Goal: Task Accomplishment & Management: Use online tool/utility

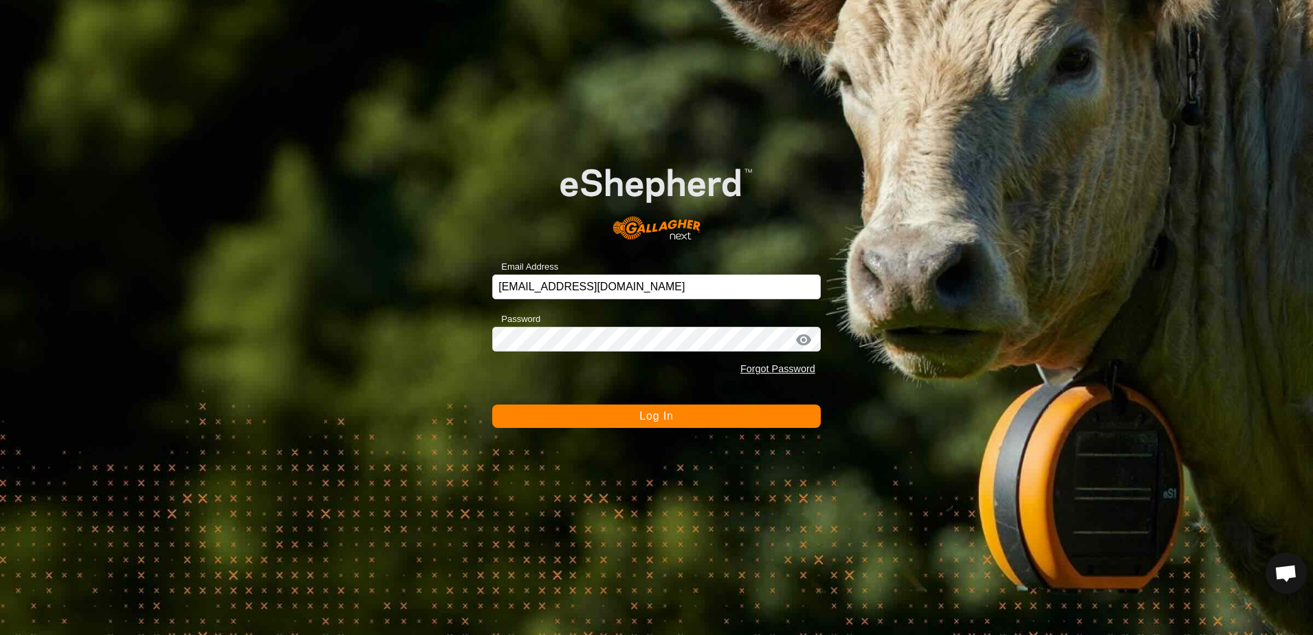
click at [251, 168] on div "Email Address [EMAIL_ADDRESS][DOMAIN_NAME] Password Forgot Password Log In" at bounding box center [656, 317] width 1313 height 635
click at [626, 419] on button "Log In" at bounding box center [656, 415] width 329 height 23
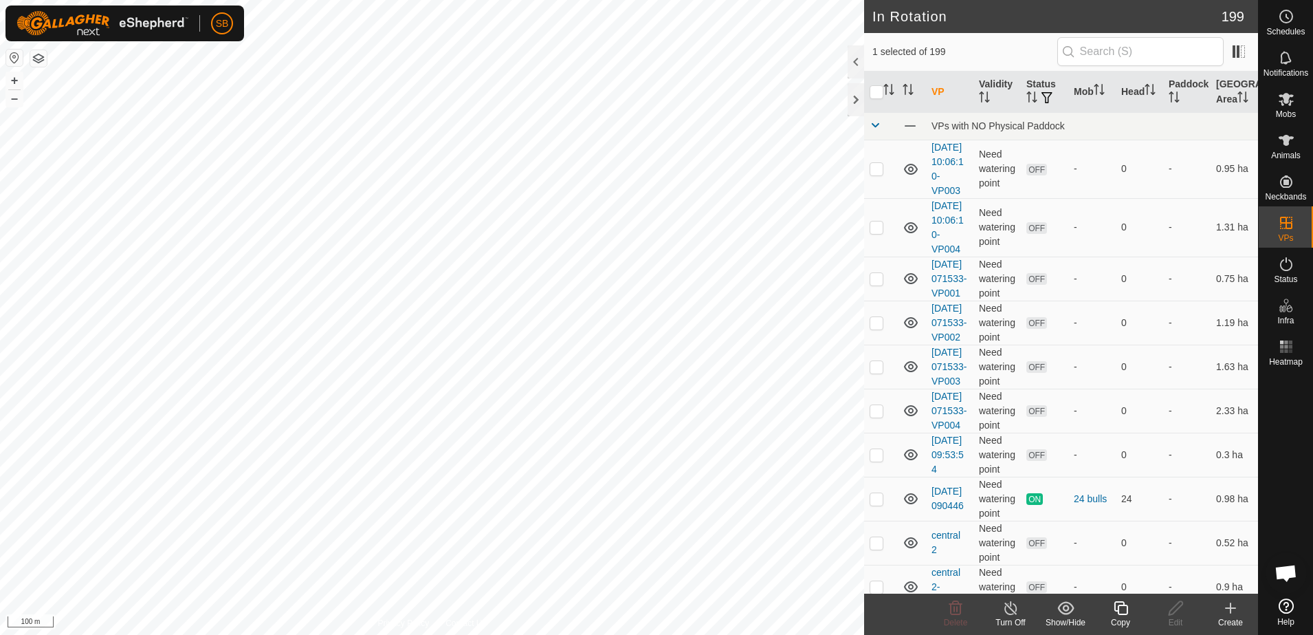
click at [1117, 610] on icon at bounding box center [1121, 608] width 14 height 14
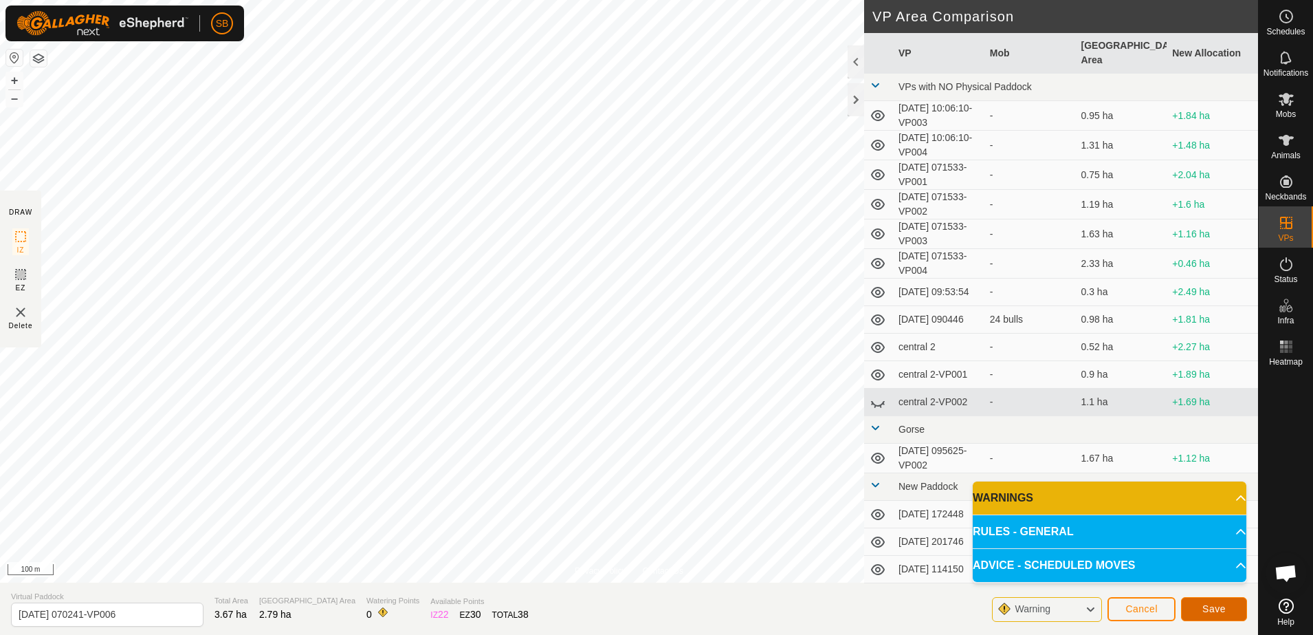
click at [1207, 611] on span "Save" at bounding box center [1214, 608] width 23 height 11
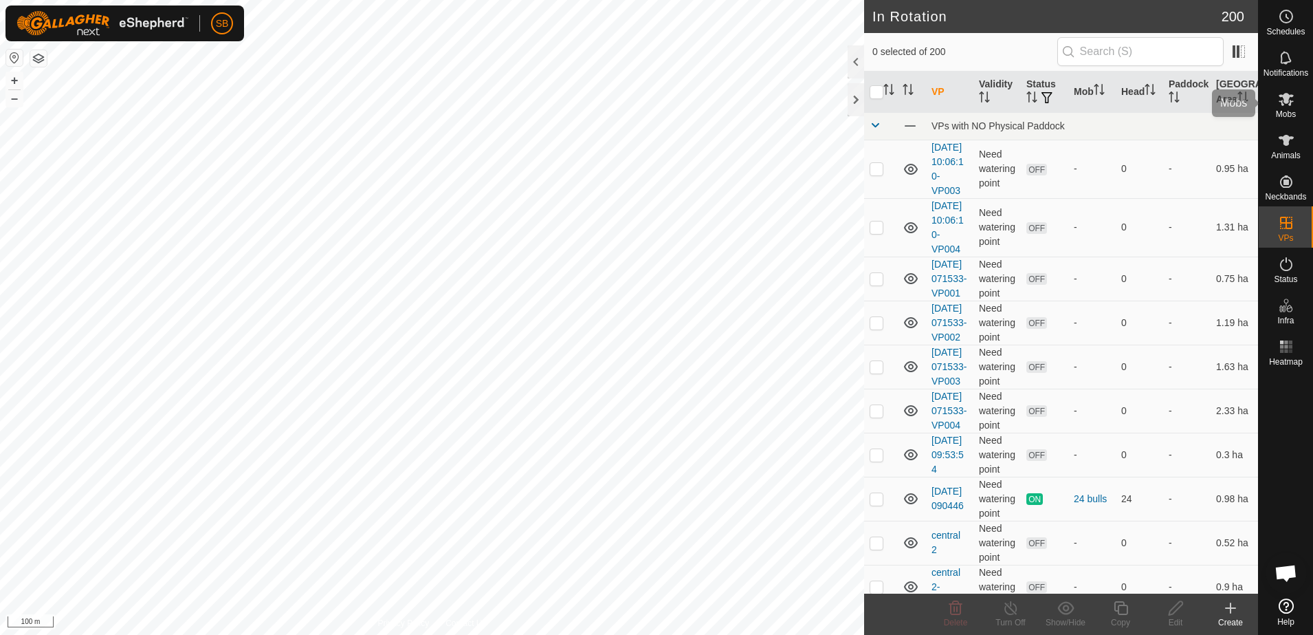
click at [1286, 104] on icon at bounding box center [1286, 99] width 17 height 17
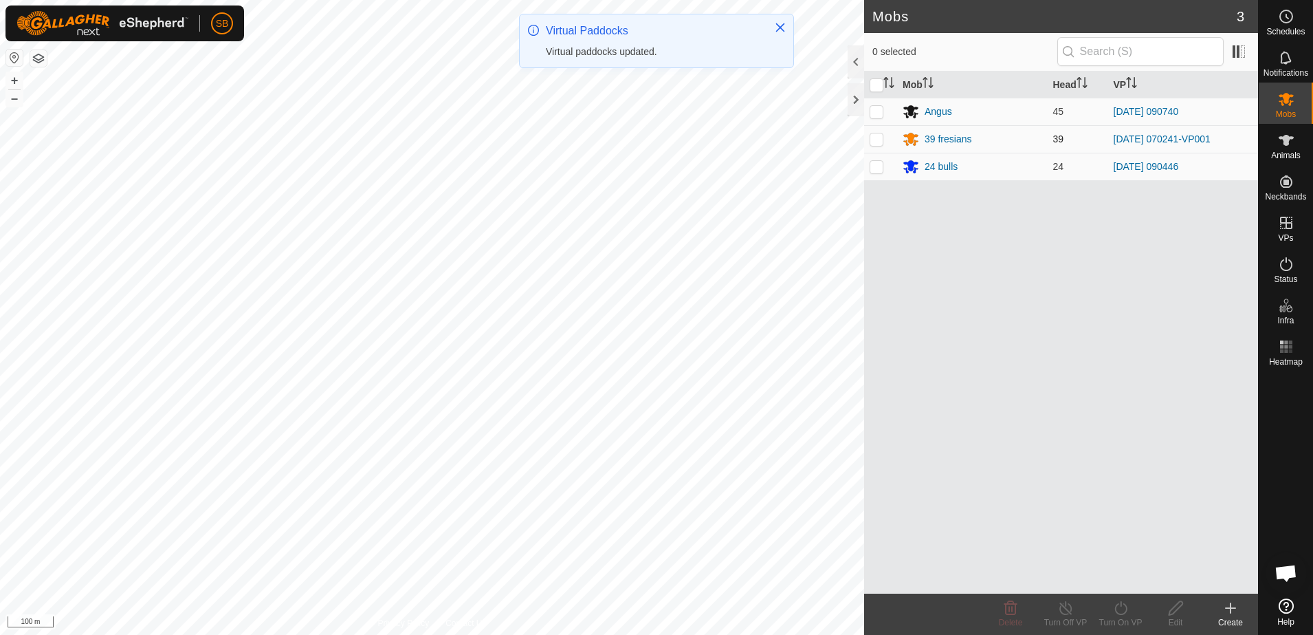
click at [875, 140] on p-checkbox at bounding box center [877, 138] width 14 height 11
checkbox input "true"
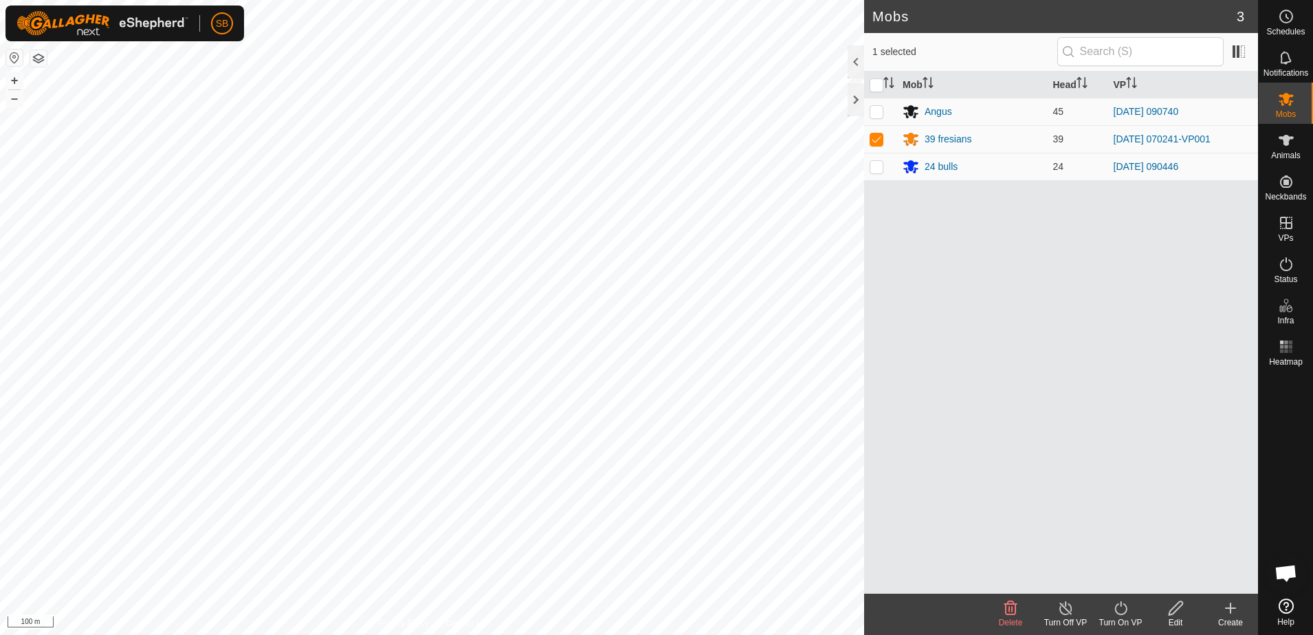
click at [1117, 611] on icon at bounding box center [1121, 608] width 17 height 17
click at [1137, 577] on link "Now" at bounding box center [1162, 578] width 136 height 28
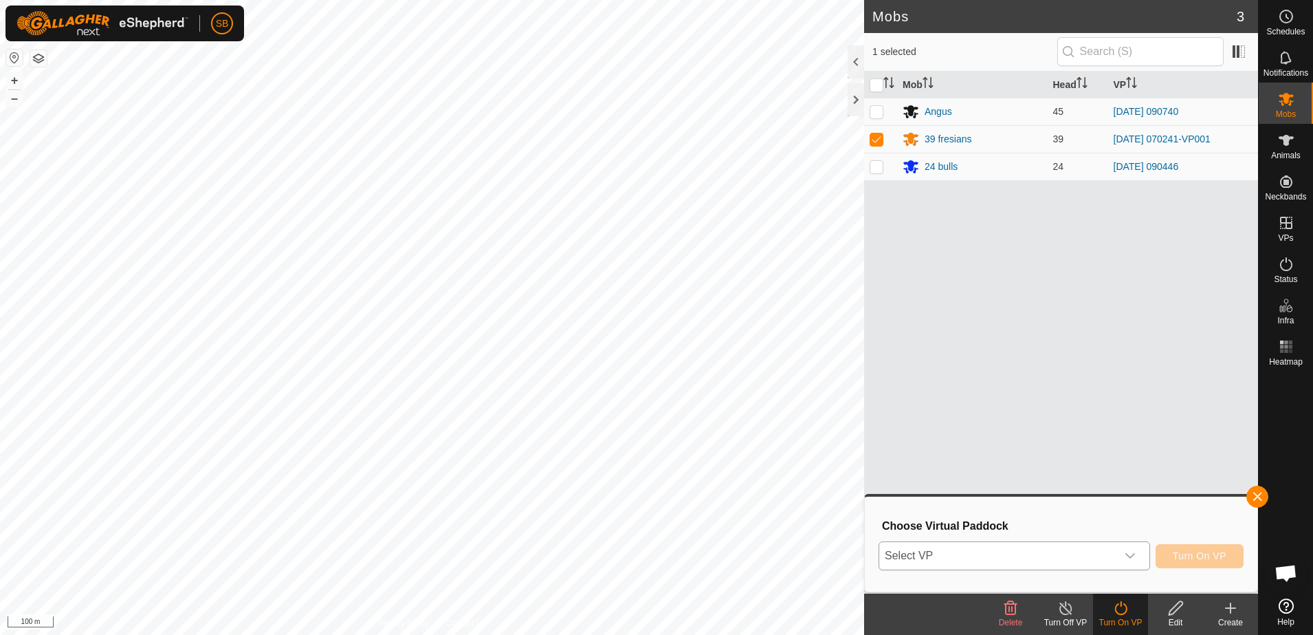
click at [1117, 558] on span "Select VP" at bounding box center [998, 556] width 237 height 28
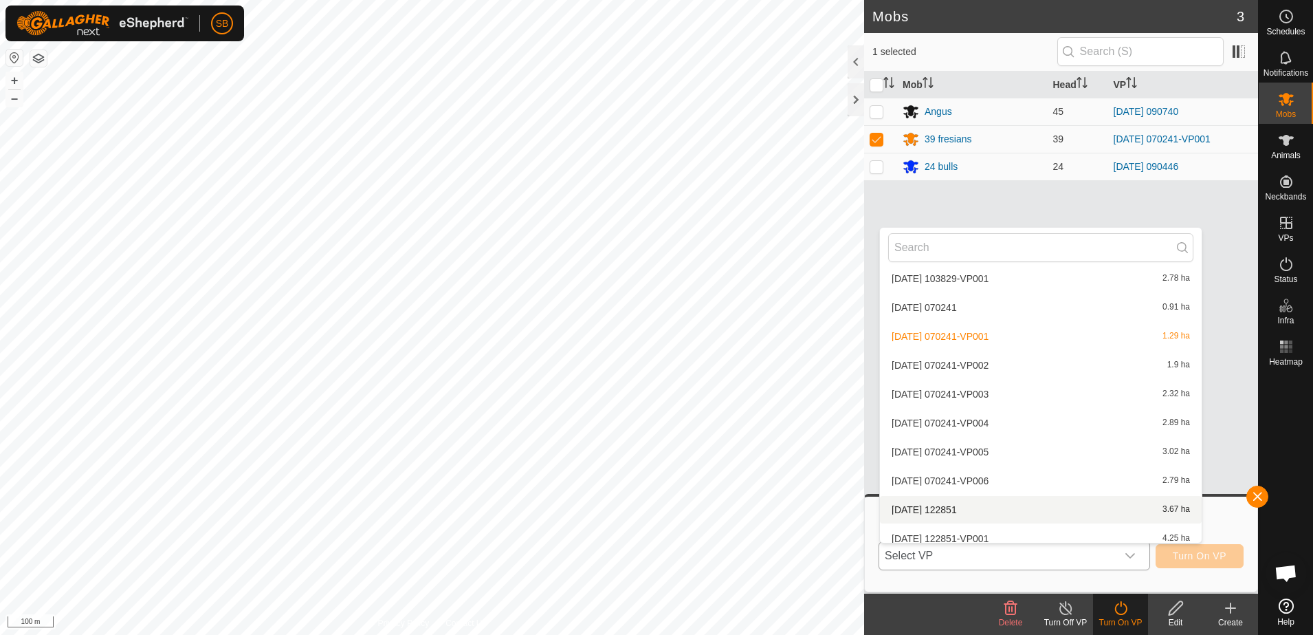
scroll to position [2668, 0]
click at [1045, 488] on li "[DATE] 070241-VP006 2.79 ha" at bounding box center [1041, 484] width 322 height 28
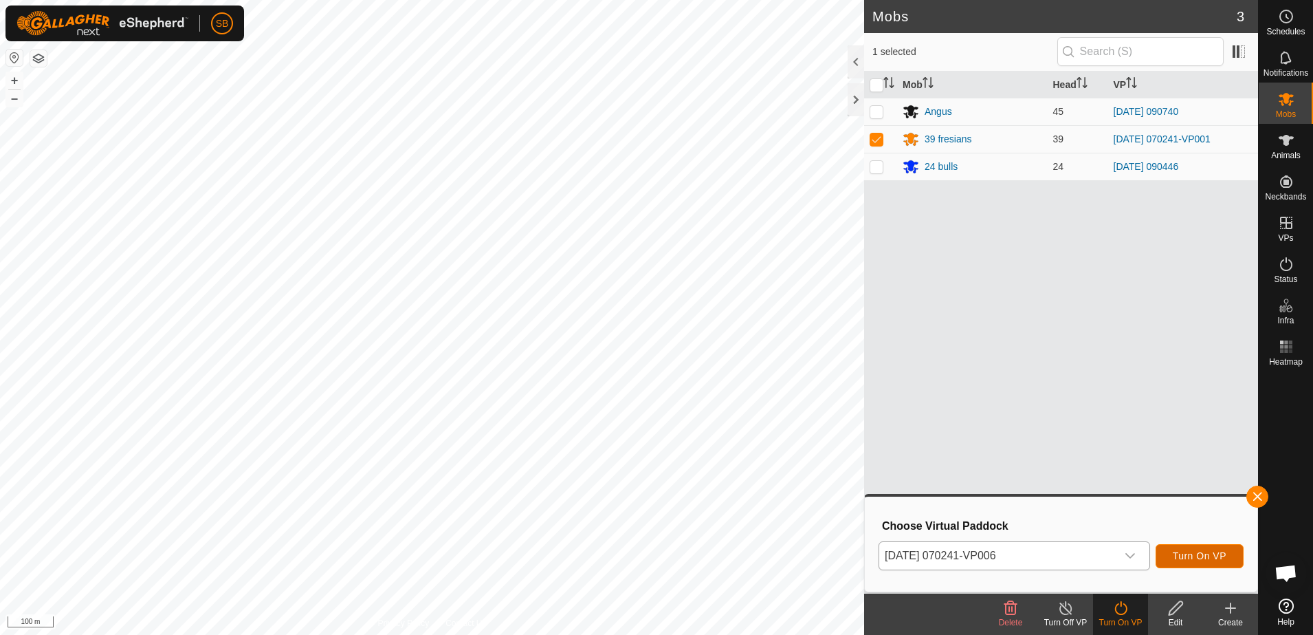
click at [1192, 564] on button "Turn On VP" at bounding box center [1200, 556] width 88 height 24
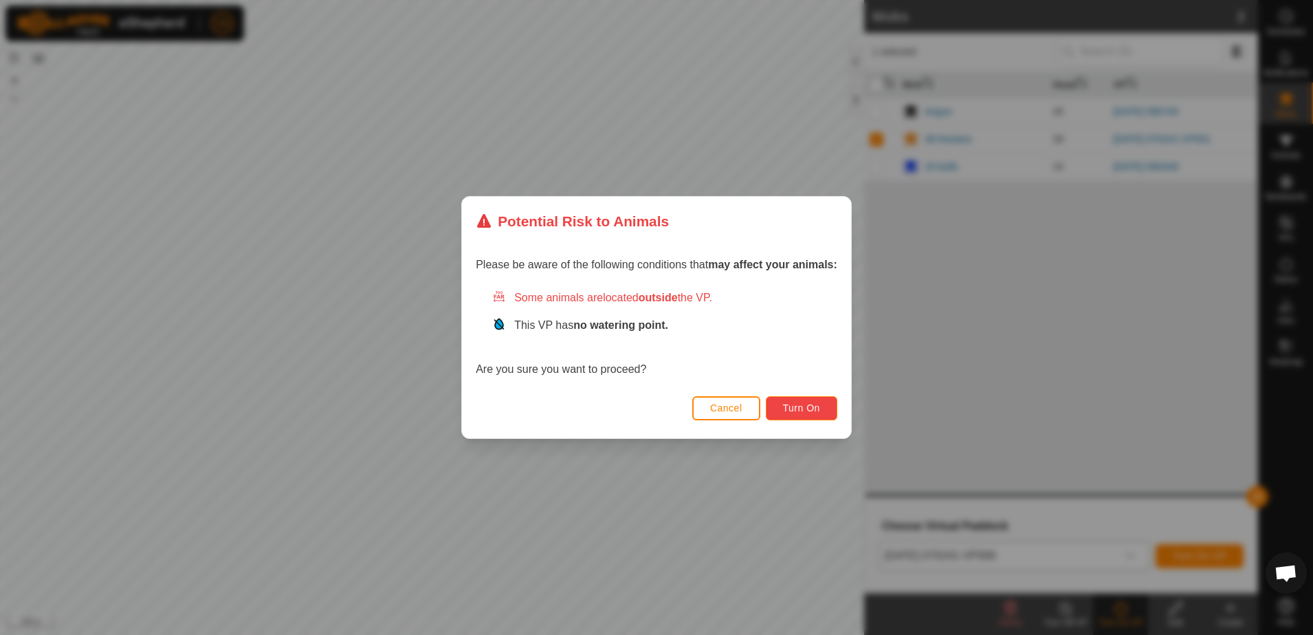
click at [814, 396] on button "Turn On" at bounding box center [802, 408] width 72 height 24
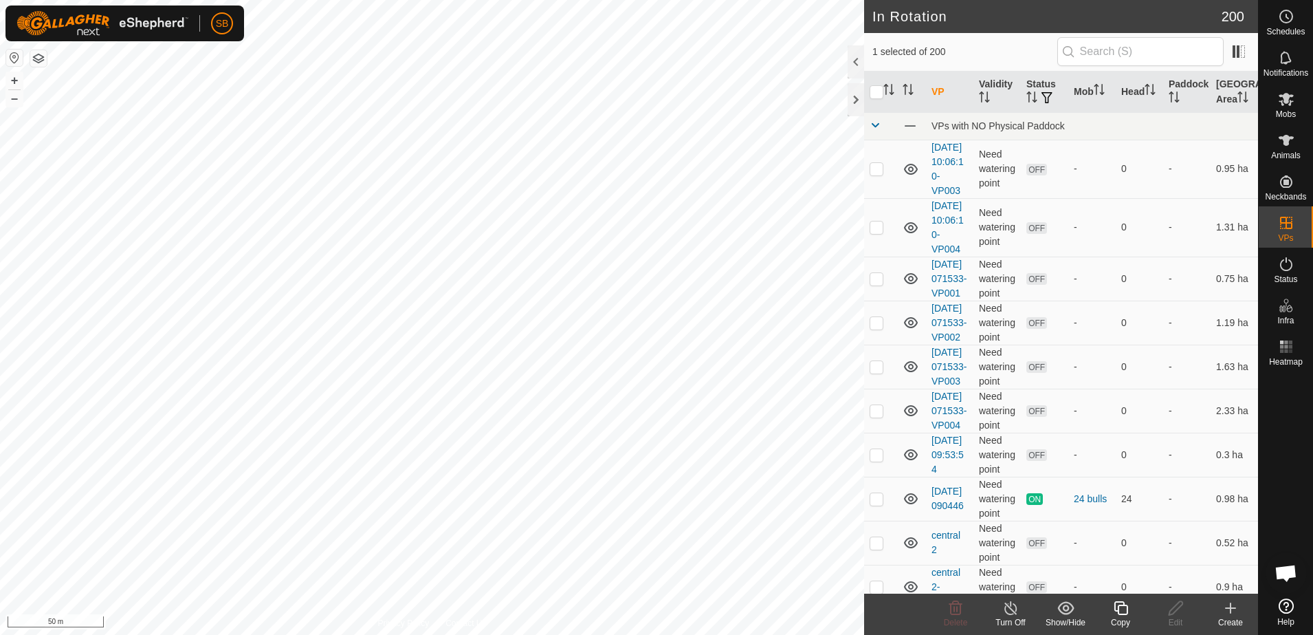
click at [1105, 609] on copy-svg-icon at bounding box center [1120, 608] width 55 height 17
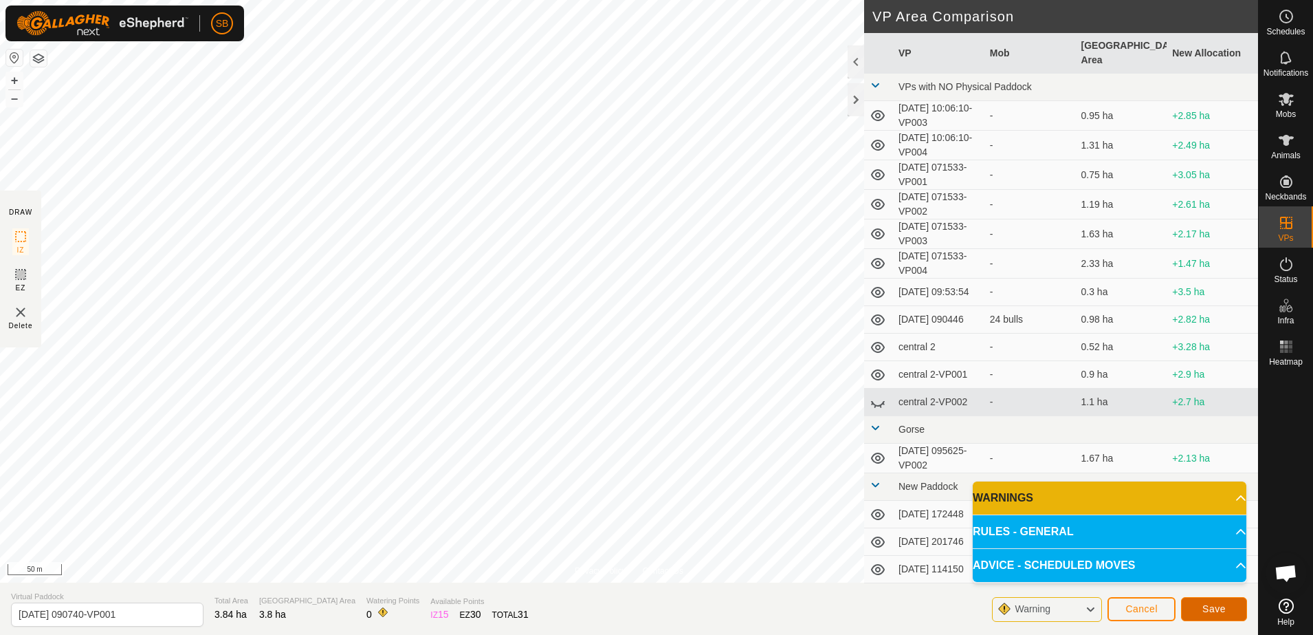
click at [1210, 611] on span "Save" at bounding box center [1214, 608] width 23 height 11
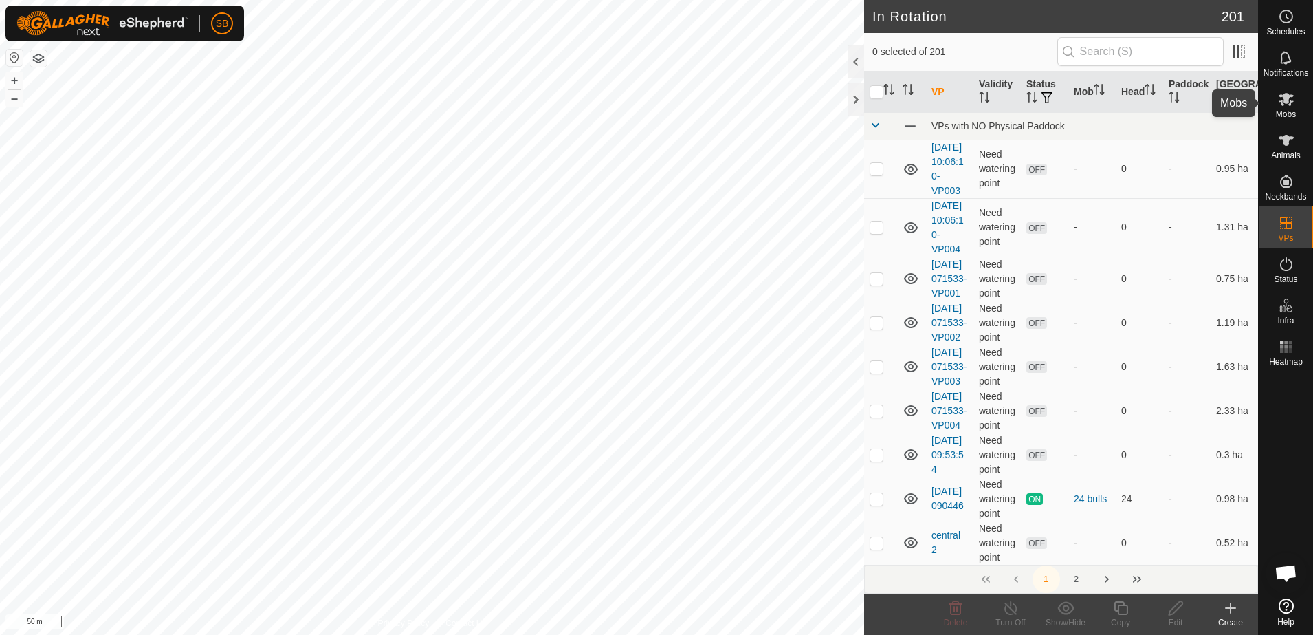
click at [1289, 107] on es-mob-svg-icon at bounding box center [1286, 99] width 25 height 22
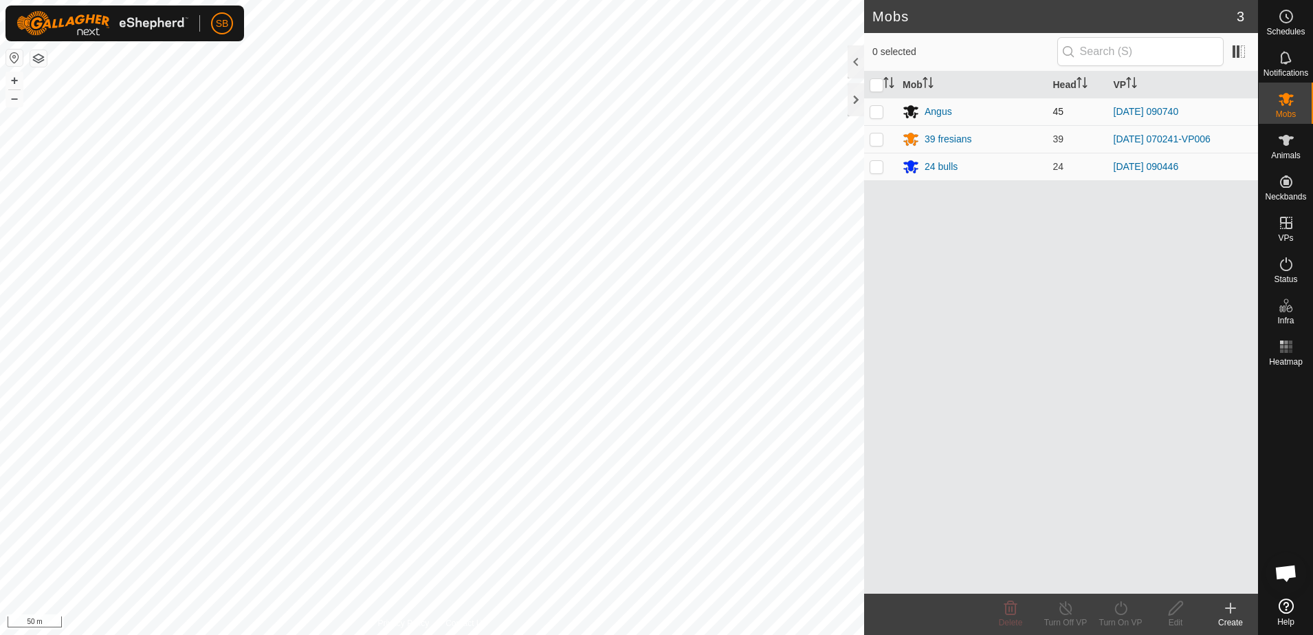
drag, startPoint x: 878, startPoint y: 105, endPoint x: 886, endPoint y: 114, distance: 12.2
click at [878, 106] on p-checkbox at bounding box center [877, 111] width 14 height 11
checkbox input "true"
click at [1111, 602] on turn-on-svg-icon at bounding box center [1120, 608] width 55 height 17
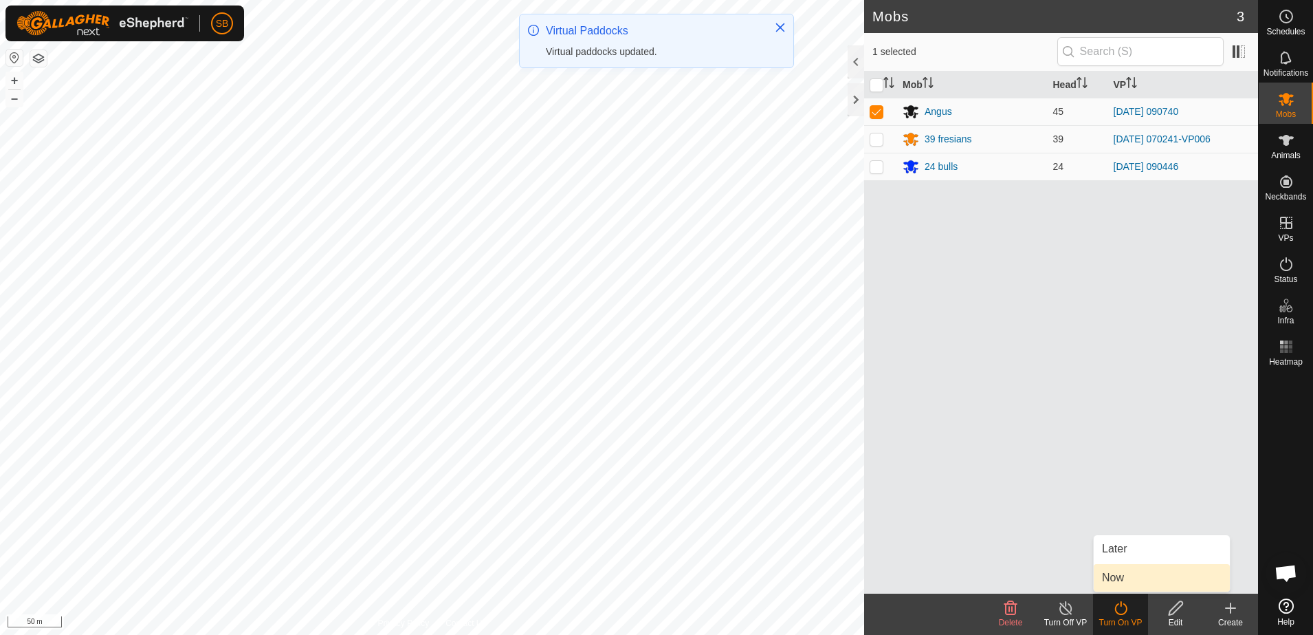
click at [1124, 580] on link "Now" at bounding box center [1162, 578] width 136 height 28
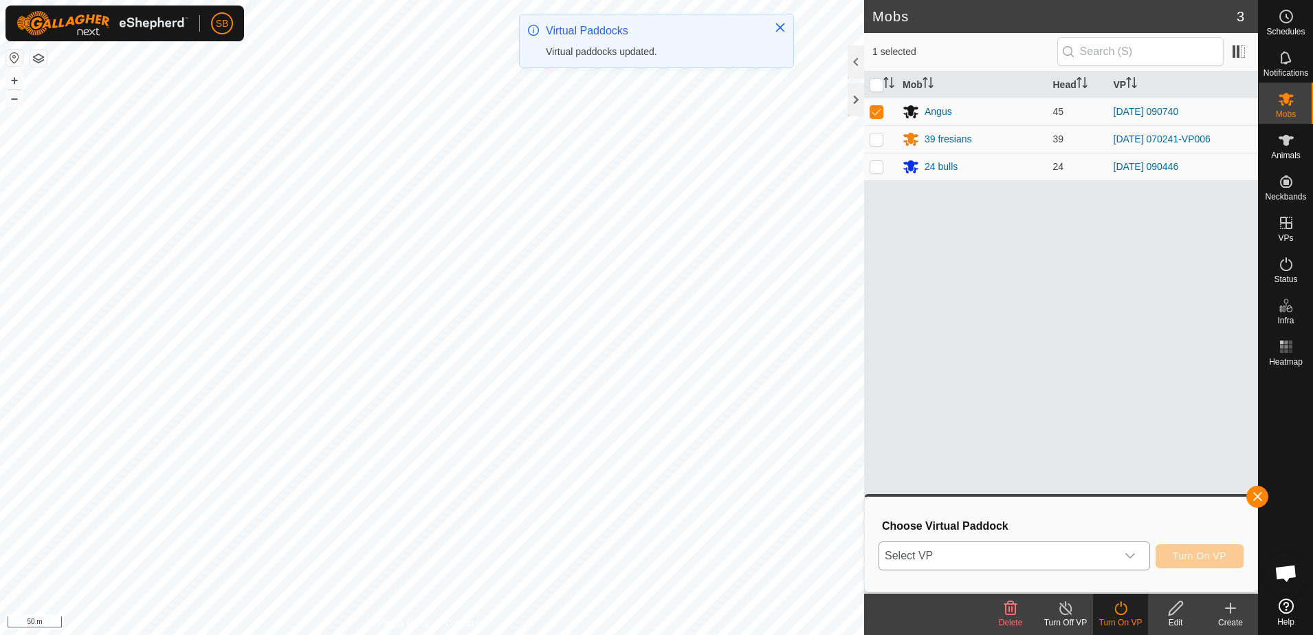
click at [1139, 568] on div "dropdown trigger" at bounding box center [1131, 556] width 28 height 28
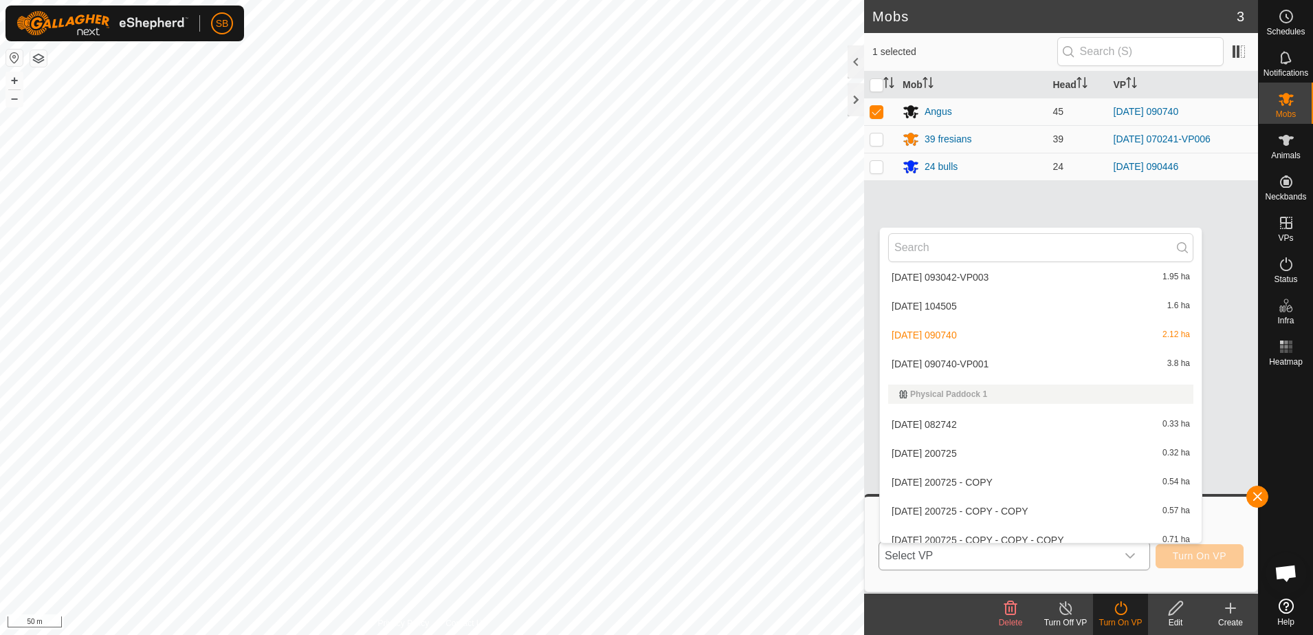
scroll to position [3368, 0]
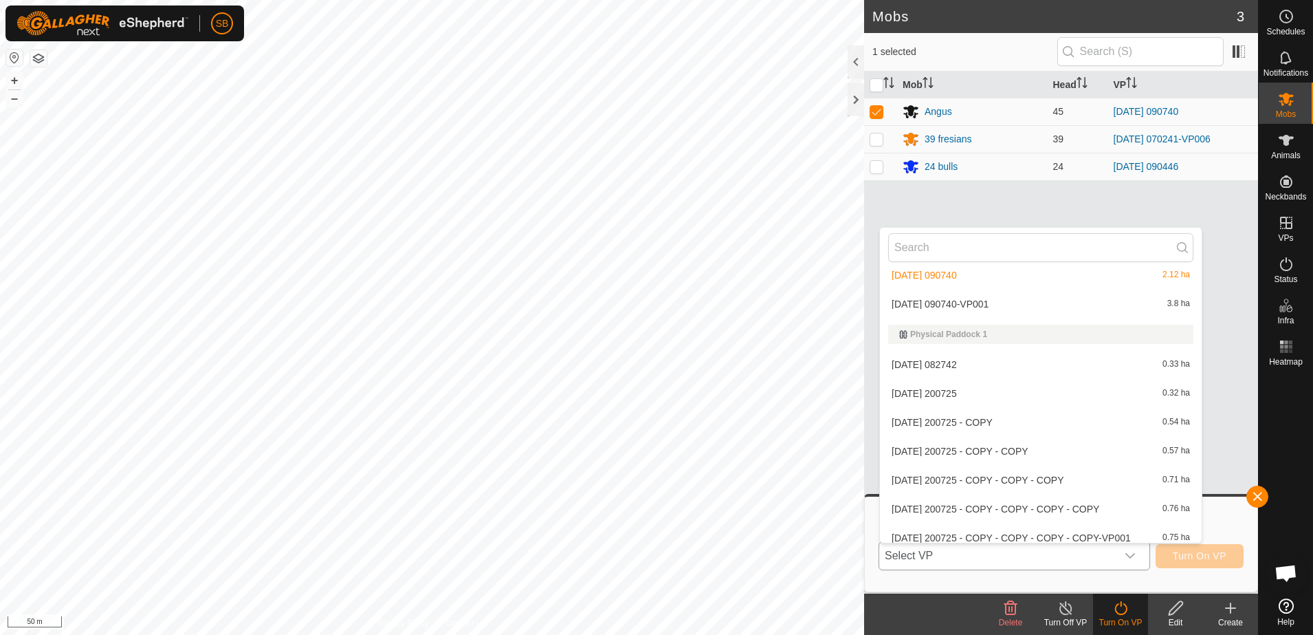
click at [1006, 301] on li "[DATE] 090740-VP001 3.8 ha" at bounding box center [1041, 304] width 322 height 28
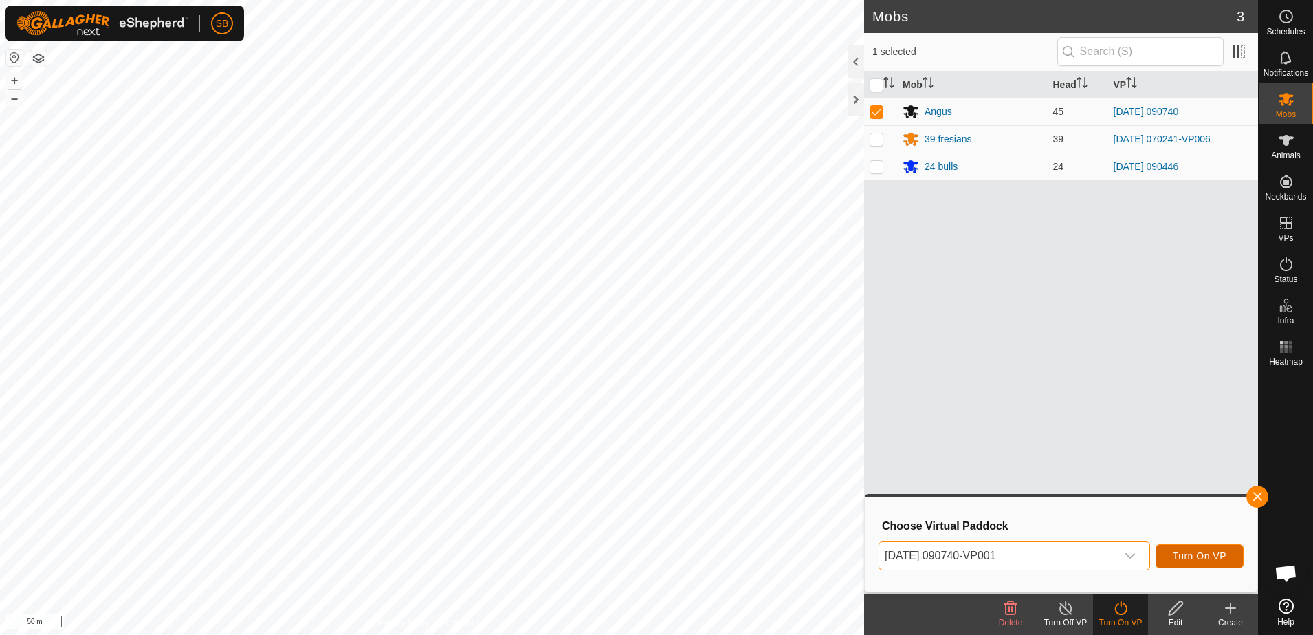
click at [1216, 553] on span "Turn On VP" at bounding box center [1200, 555] width 54 height 11
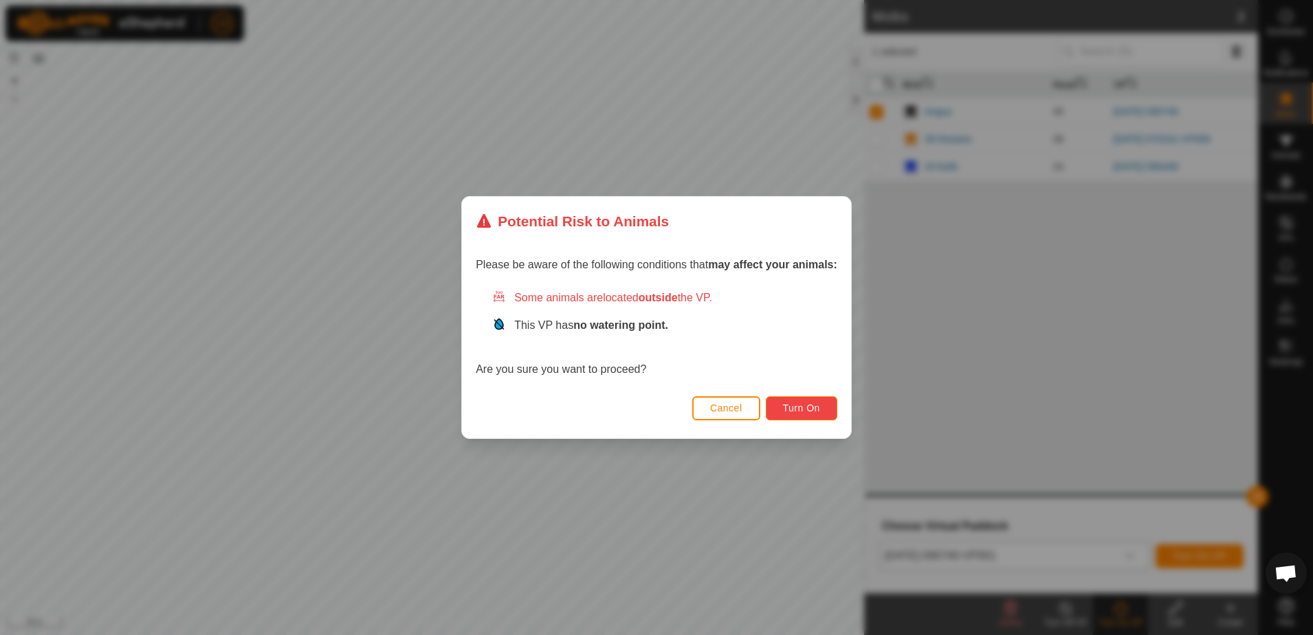
click at [800, 400] on button "Turn On" at bounding box center [802, 408] width 72 height 24
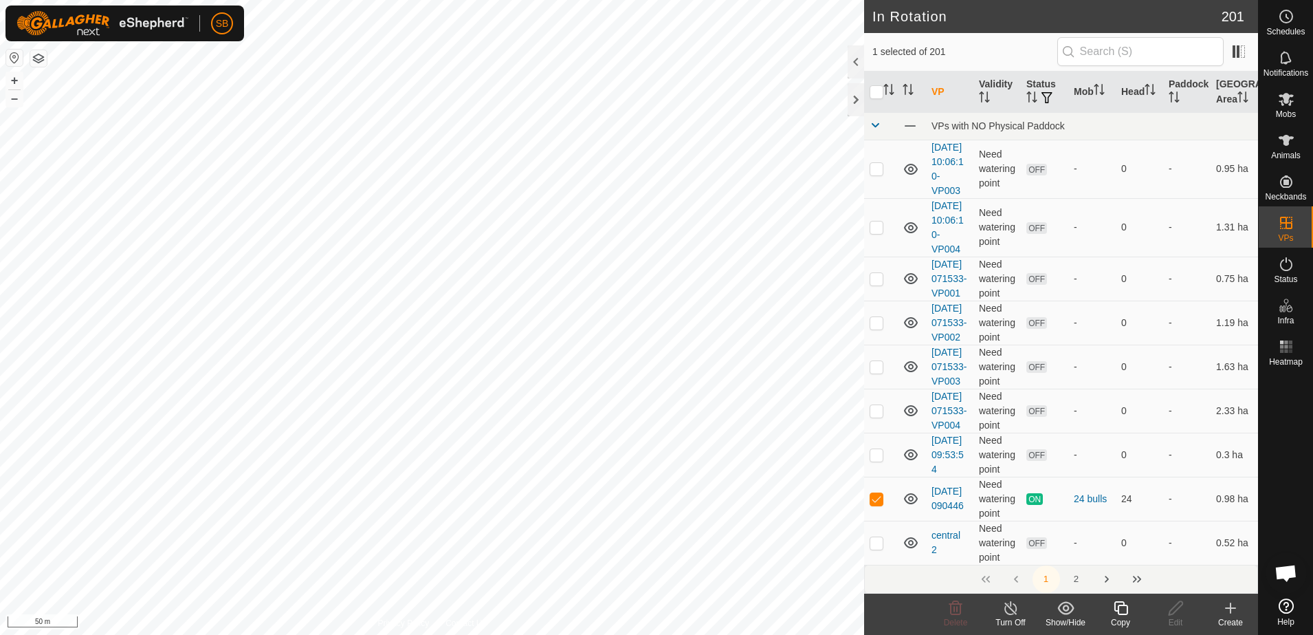
click at [1122, 616] on div "Copy" at bounding box center [1120, 622] width 55 height 12
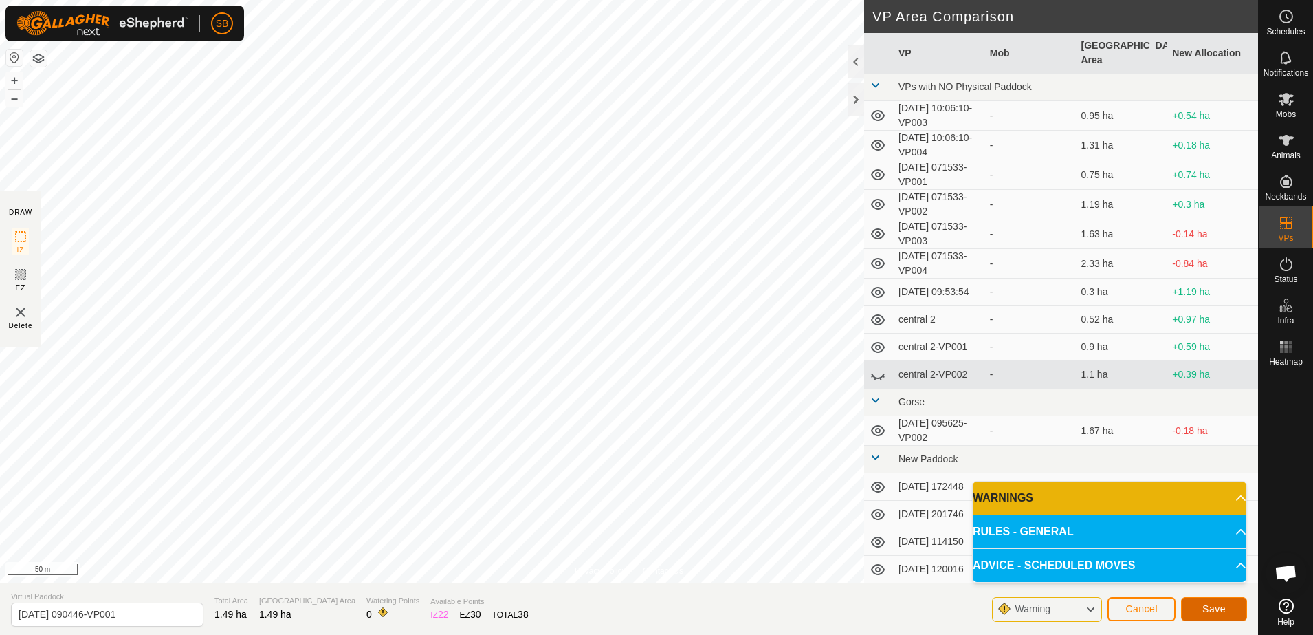
click at [1208, 605] on span "Save" at bounding box center [1214, 608] width 23 height 11
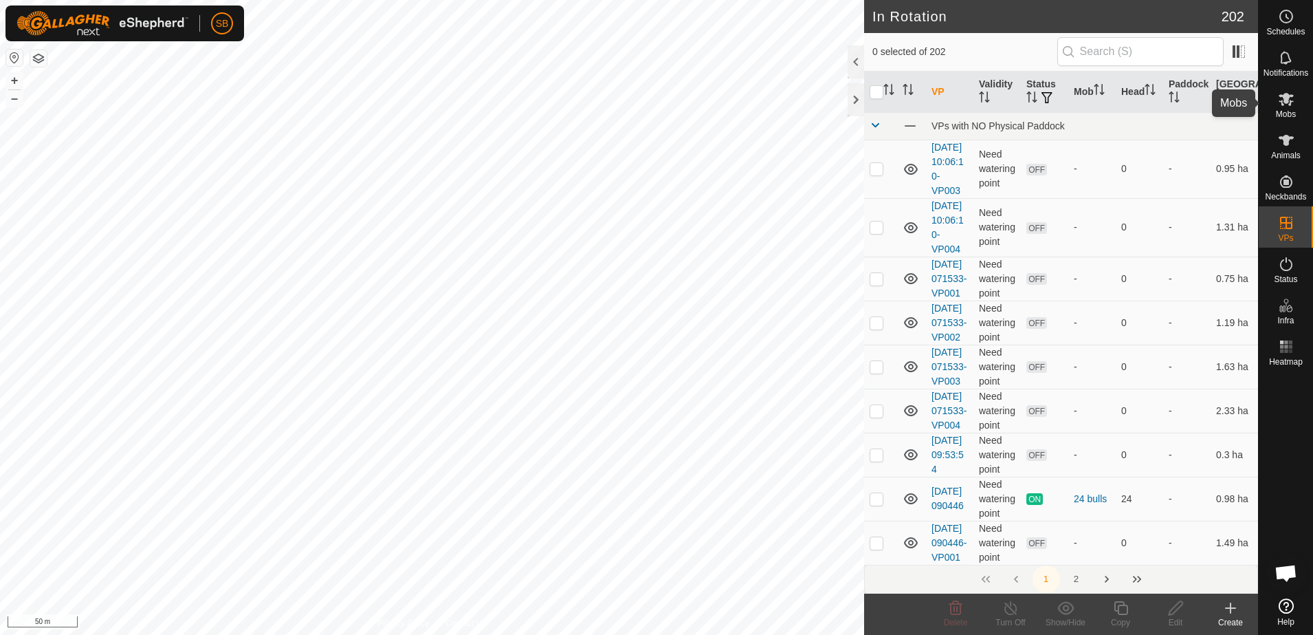
click at [1276, 110] on span "Mobs" at bounding box center [1286, 114] width 20 height 8
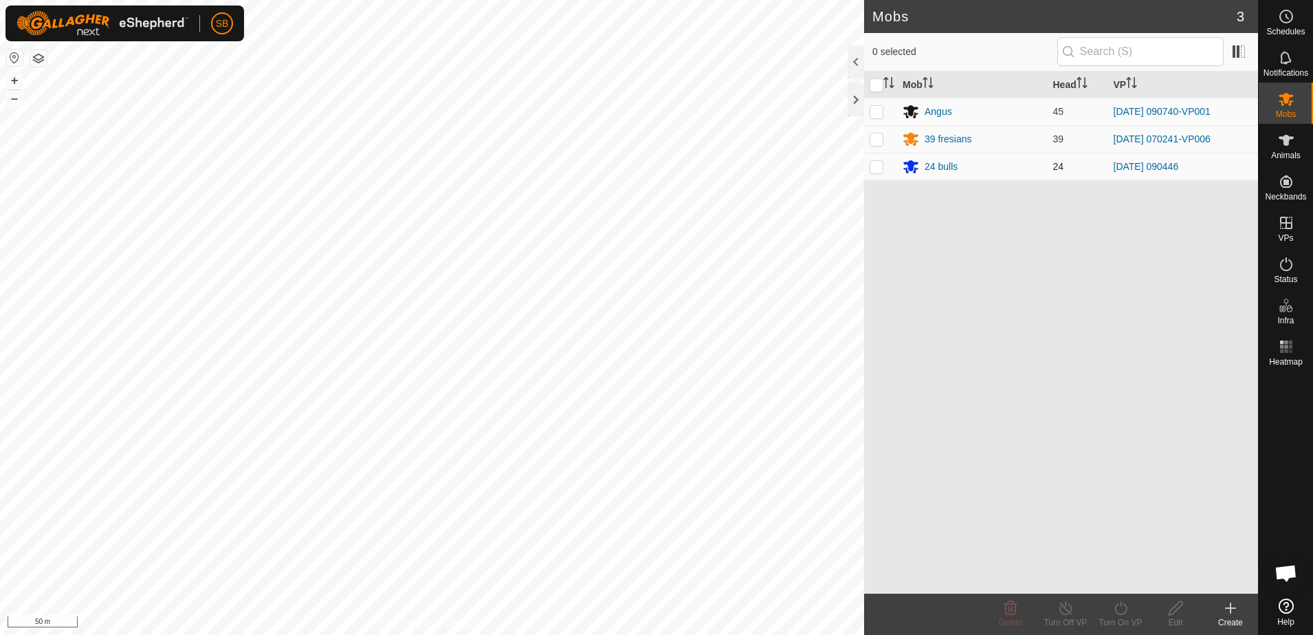
click at [870, 168] on p-checkbox at bounding box center [877, 166] width 14 height 11
checkbox input "true"
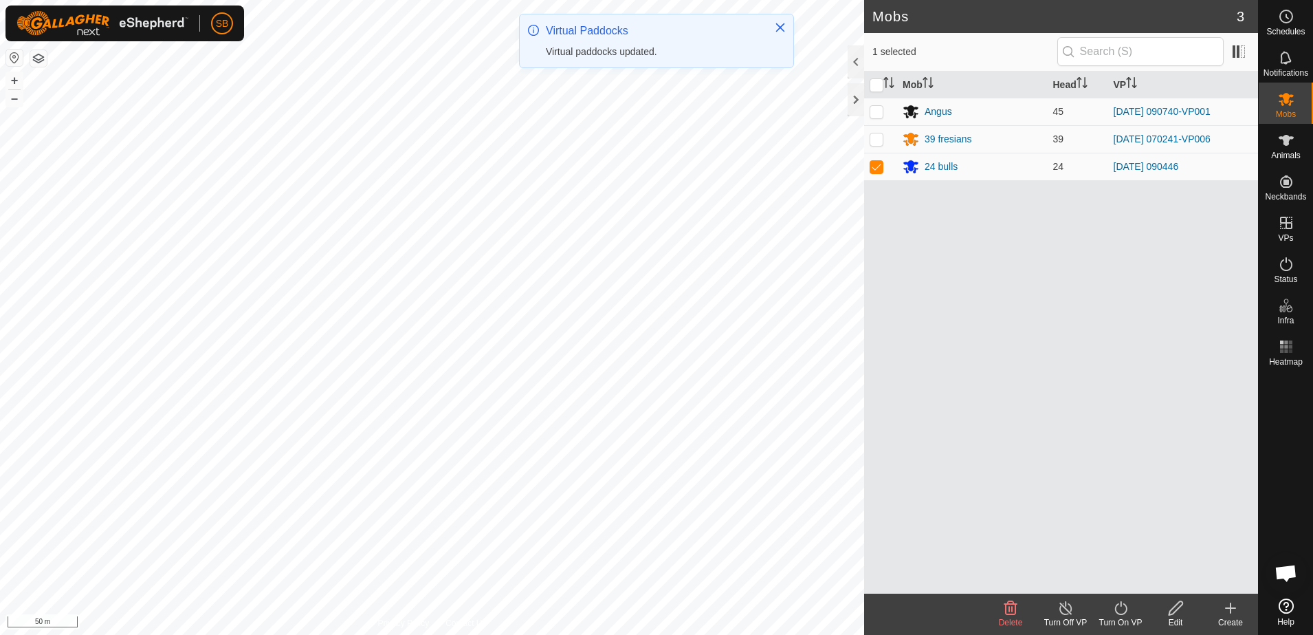
click at [1120, 610] on icon at bounding box center [1121, 608] width 17 height 17
click at [1129, 577] on link "Now" at bounding box center [1162, 578] width 136 height 28
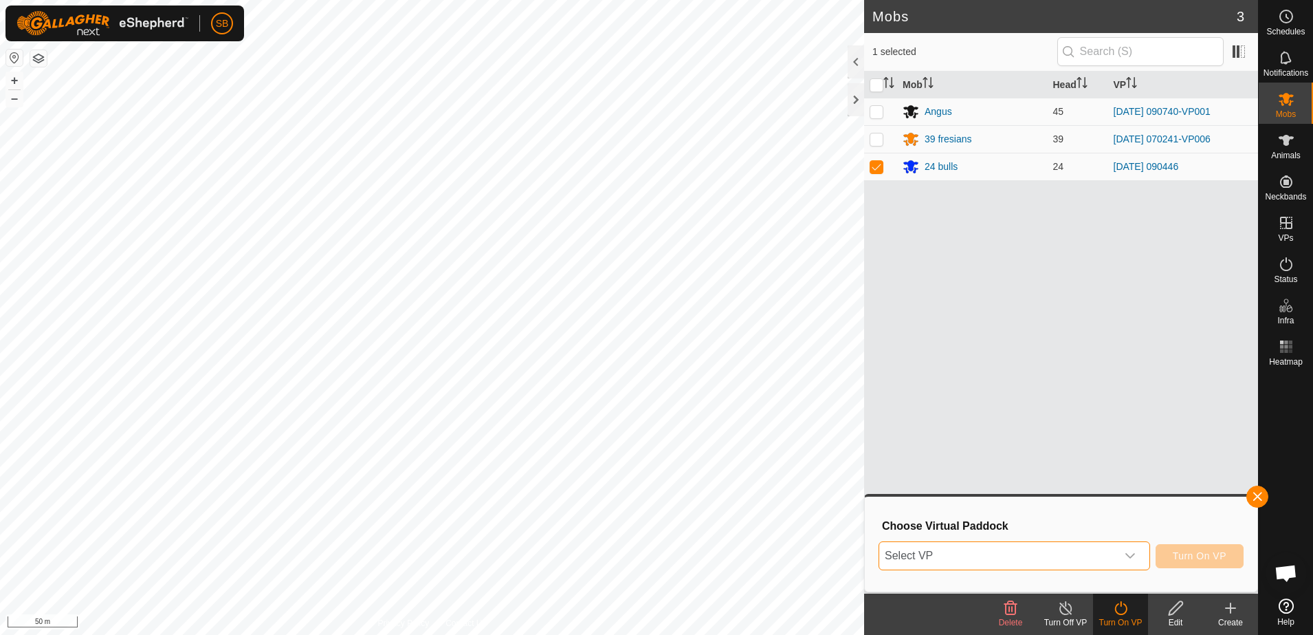
click at [1115, 559] on span "Select VP" at bounding box center [998, 556] width 237 height 28
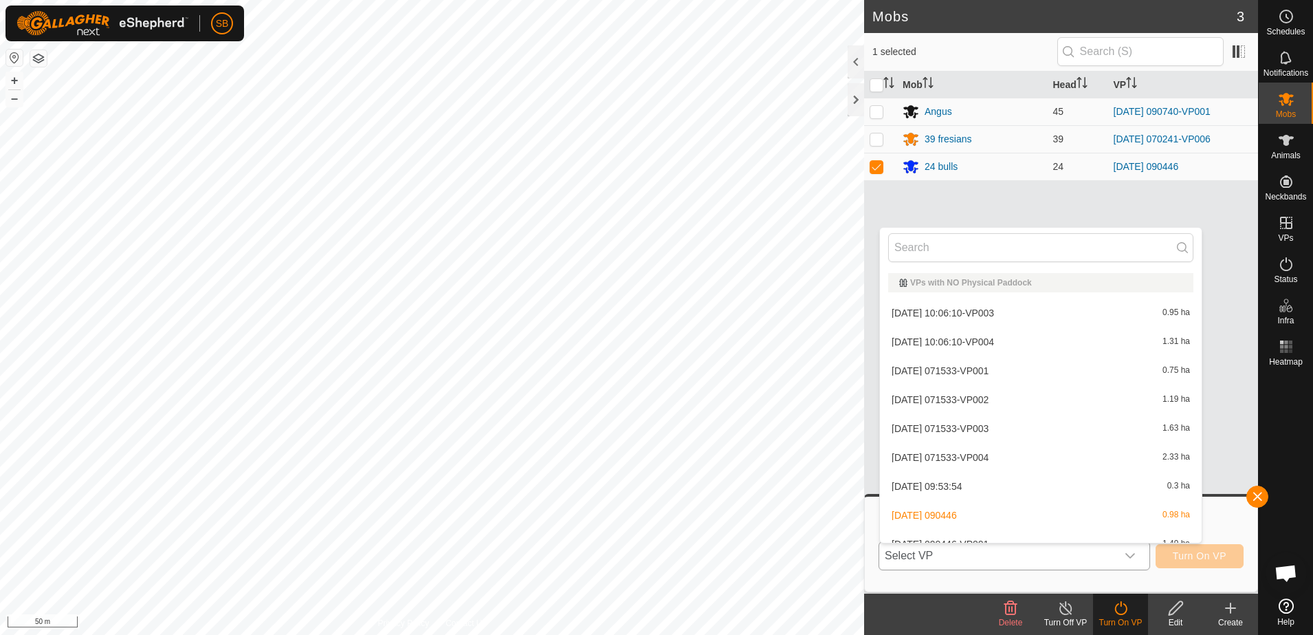
scroll to position [15, 0]
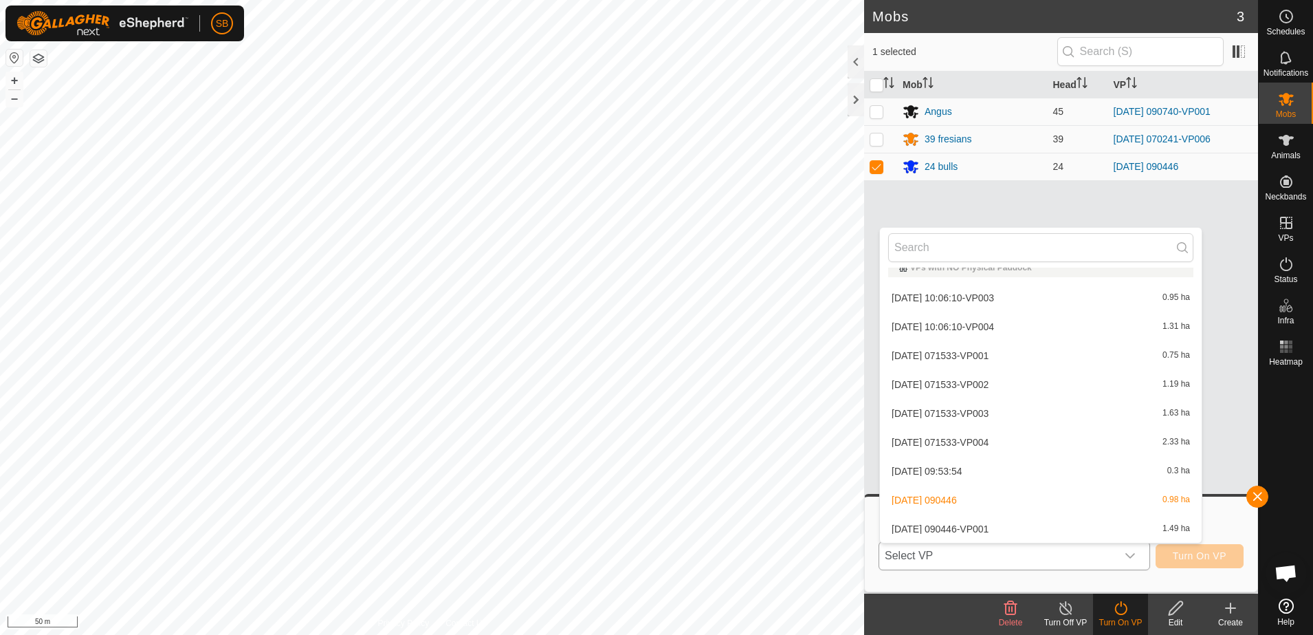
click at [1053, 528] on li "[DATE] 090446-VP001 1.49 ha" at bounding box center [1041, 529] width 322 height 28
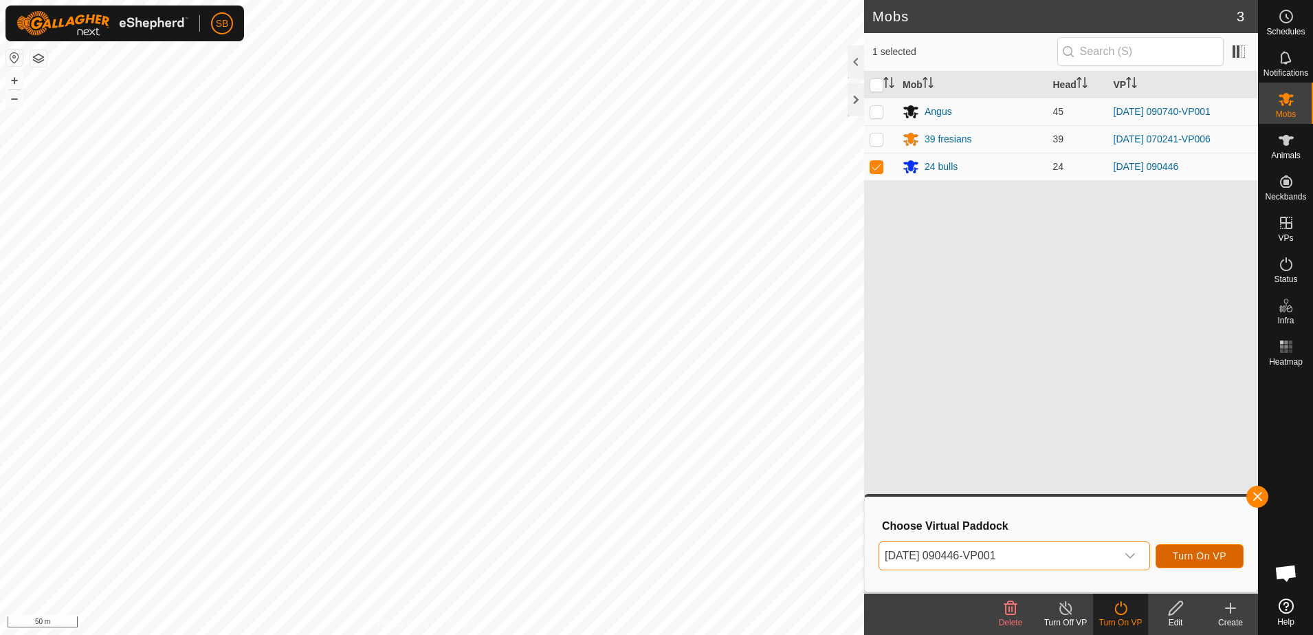
click at [1189, 560] on span "Turn On VP" at bounding box center [1200, 555] width 54 height 11
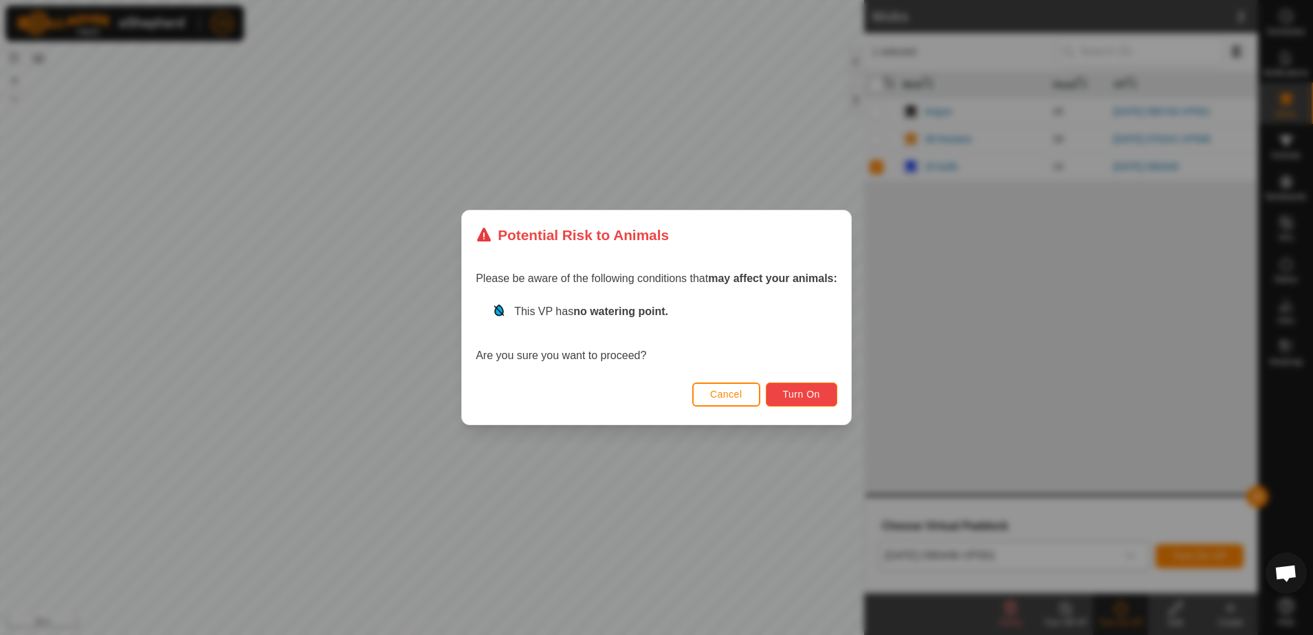
click at [820, 397] on button "Turn On" at bounding box center [802, 394] width 72 height 24
